Goal: Task Accomplishment & Management: Use online tool/utility

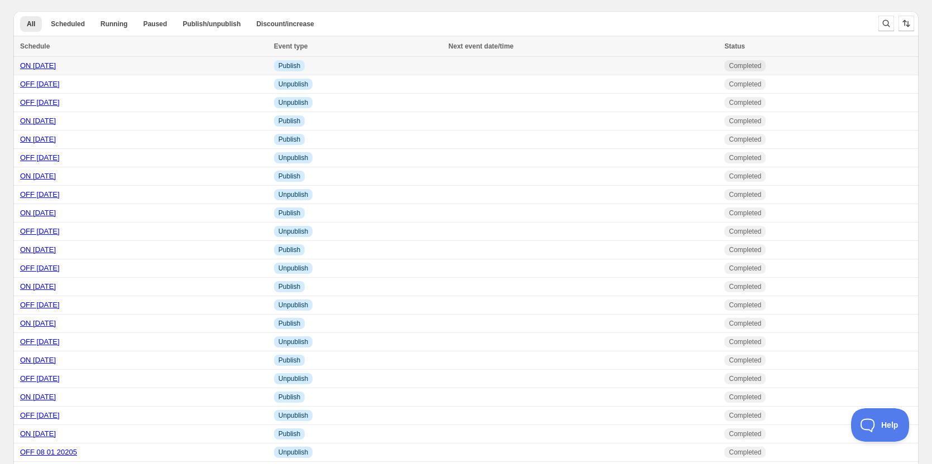
click at [56, 65] on link "ON [DATE]" at bounding box center [38, 65] width 36 height 8
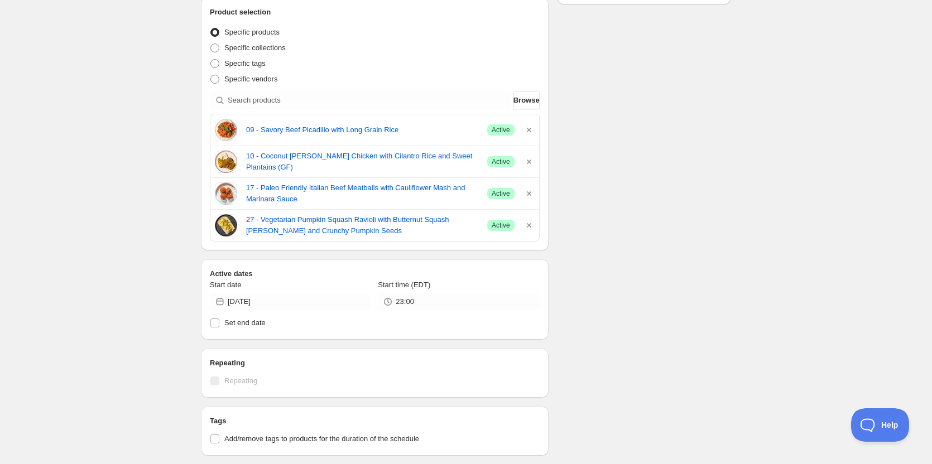
scroll to position [223, 0]
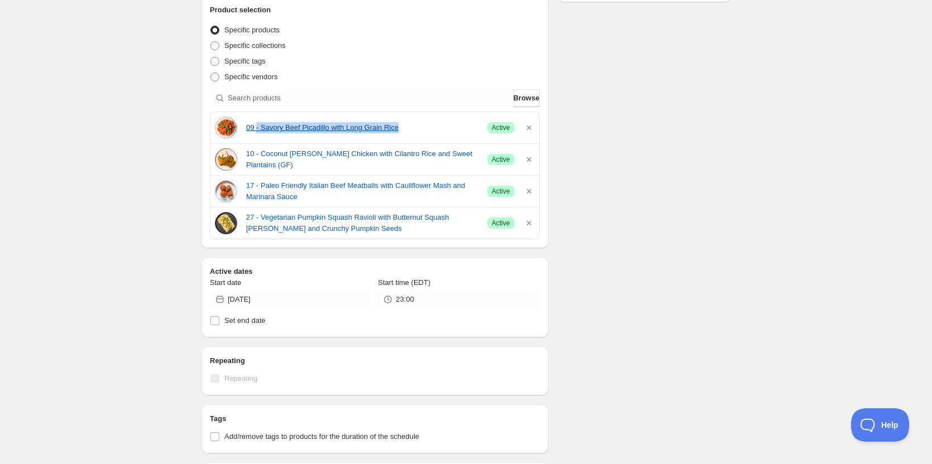
drag, startPoint x: 258, startPoint y: 119, endPoint x: 397, endPoint y: 132, distance: 139.6
click at [397, 132] on div "09 - Savory Beef Picadillo with Long Grain Rice Success Active" at bounding box center [375, 128] width 320 height 22
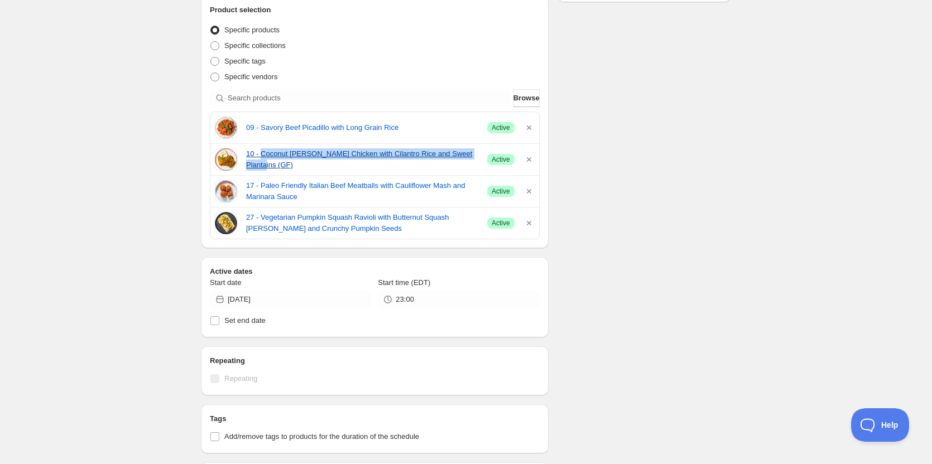
drag, startPoint x: 261, startPoint y: 154, endPoint x: 478, endPoint y: 160, distance: 217.3
click at [478, 160] on div "10 - Coconut [PERSON_NAME] Chicken with Cilantro Rice and Sweet Plantains (GF) …" at bounding box center [375, 159] width 320 height 22
copy link "Coconut [PERSON_NAME] Chicken with Cilantro Rice and Sweet Plantains (GF)"
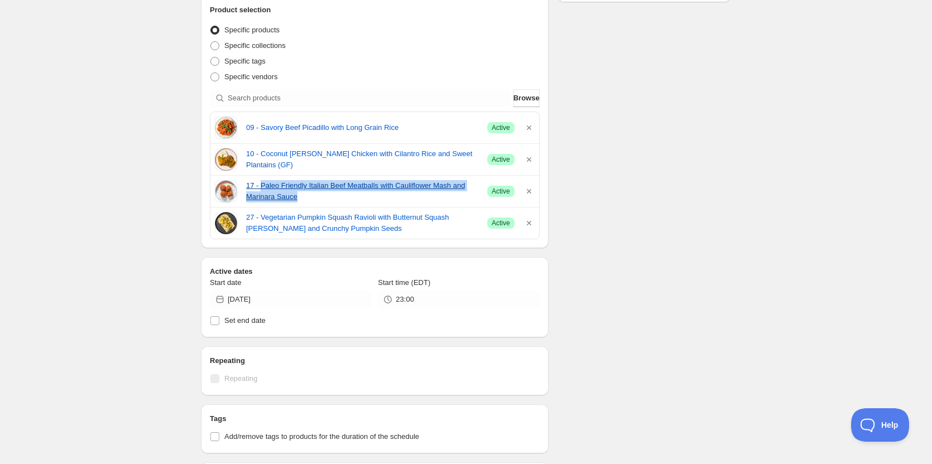
drag, startPoint x: 262, startPoint y: 178, endPoint x: 294, endPoint y: 199, distance: 38.2
click at [294, 199] on div "17 - Paleo Friendly Italian Beef Meatballs with Cauliflower Mash and Marinara S…" at bounding box center [374, 191] width 329 height 31
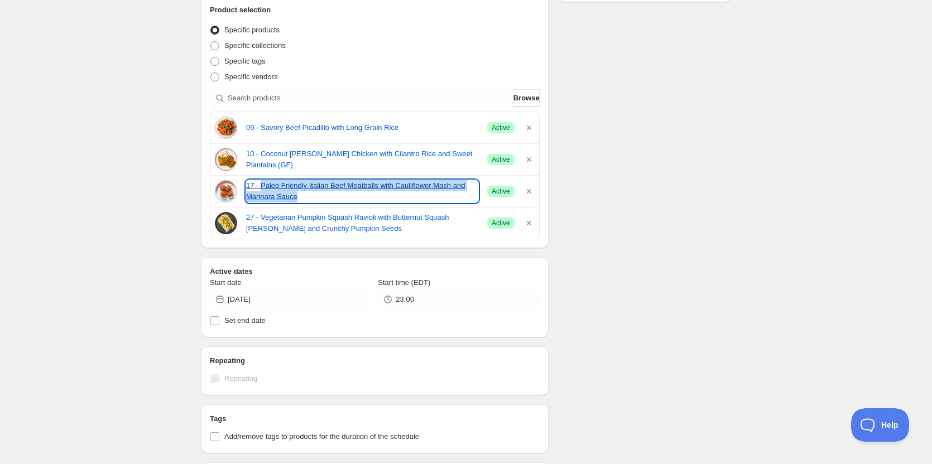
copy link "Paleo Friendly Italian Beef Meatballs with Cauliflower Mash and Marinara Sauce"
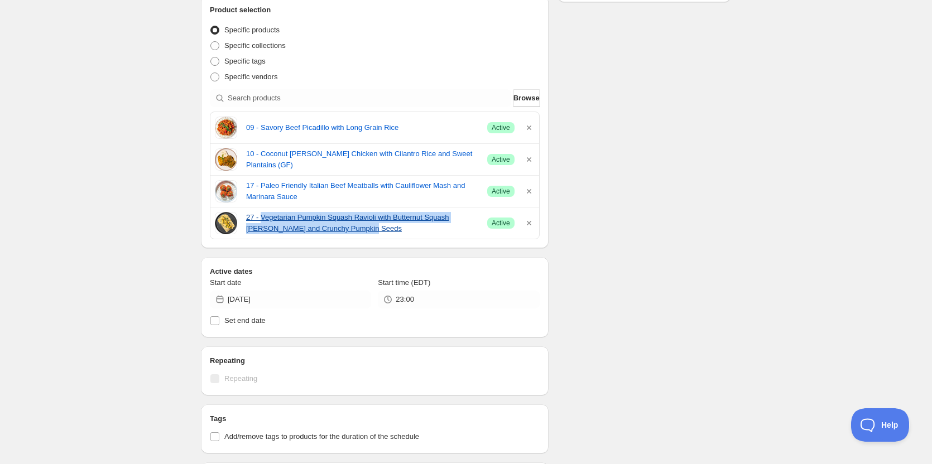
drag, startPoint x: 261, startPoint y: 210, endPoint x: 339, endPoint y: 228, distance: 80.6
click at [339, 228] on div "27 - Vegetarian Pumpkin Squash Ravioli with Butternut Squash [PERSON_NAME] and …" at bounding box center [374, 223] width 329 height 31
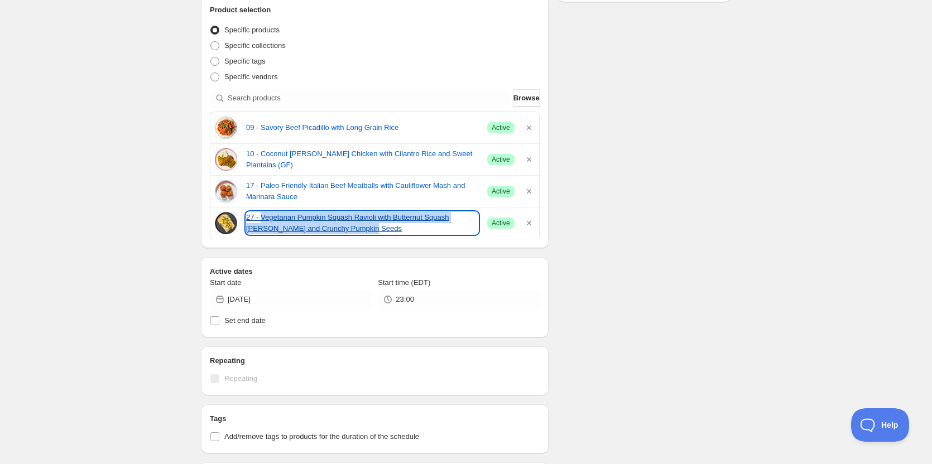
copy link "Vegetarian Pumpkin Squash Ravioli with Butternut Squash [PERSON_NAME] and Crunc…"
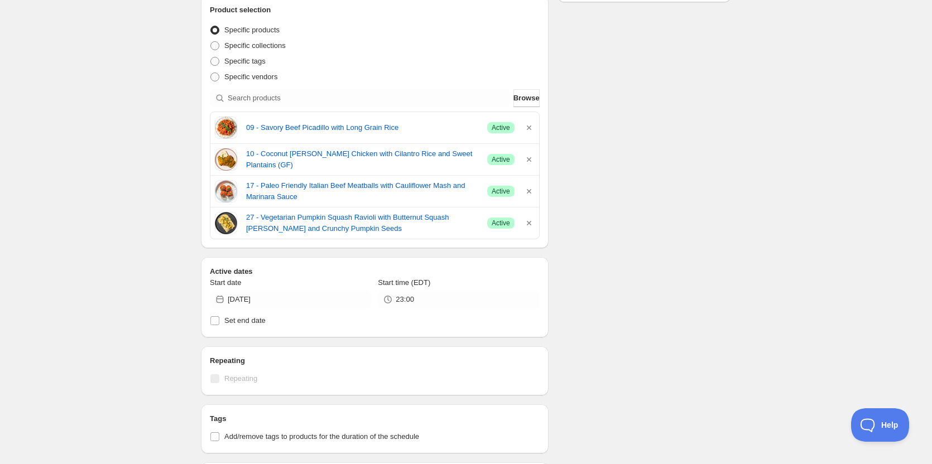
click at [126, 179] on div "ON [DATE]. This page is ready ON [DATE] Completed Duplicate Activate Deactivate…" at bounding box center [466, 300] width 932 height 1046
